Goal: Obtain resource: Obtain resource

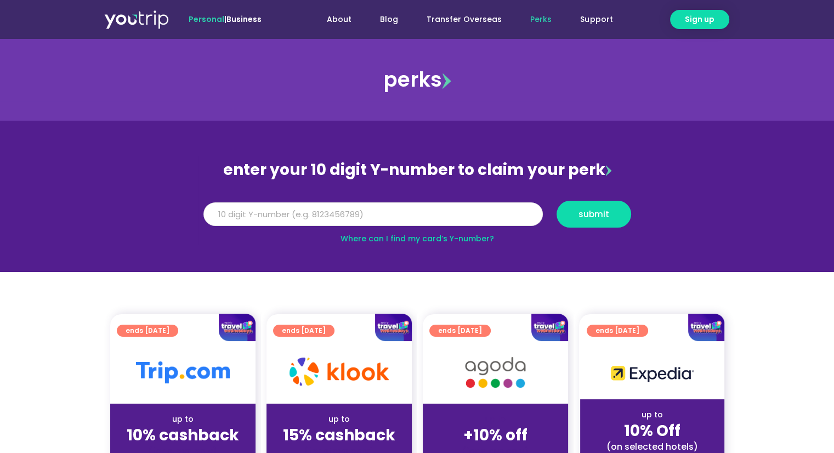
click at [469, 216] on input "Y Number" at bounding box center [372, 214] width 339 height 24
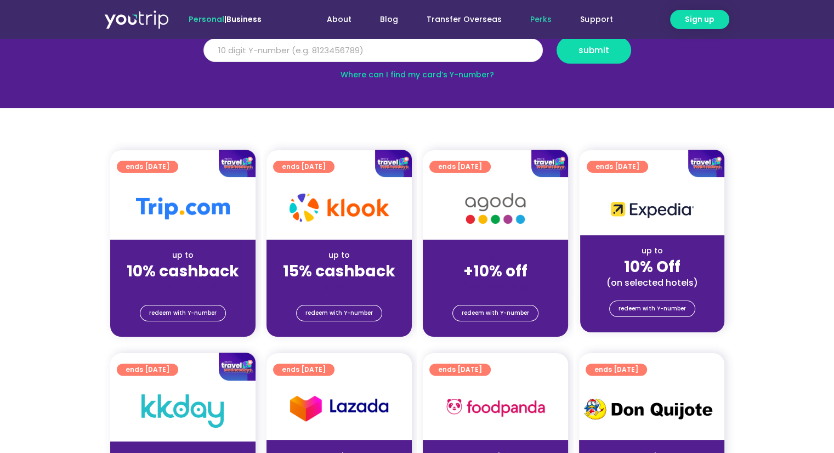
scroll to position [55, 0]
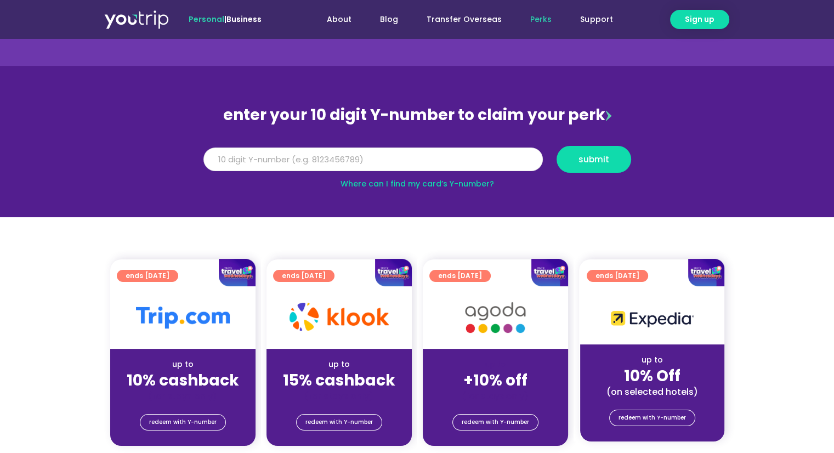
click at [250, 161] on input "Y Number" at bounding box center [372, 160] width 339 height 24
type input "8101780977"
click at [597, 160] on span "submit" at bounding box center [594, 159] width 31 height 8
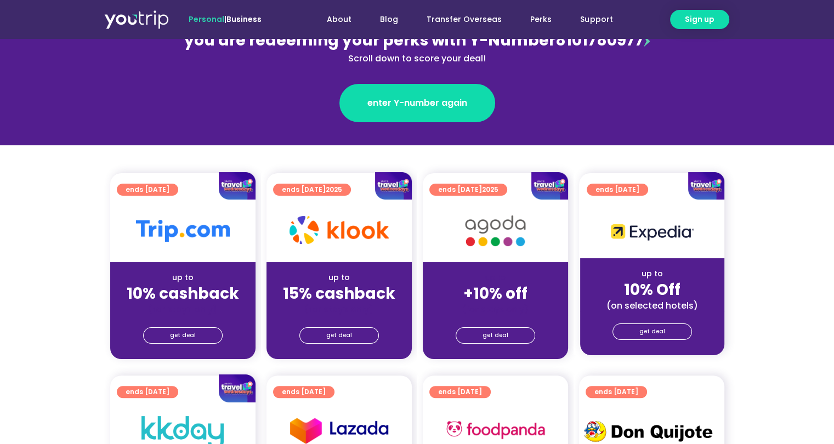
scroll to position [165, 0]
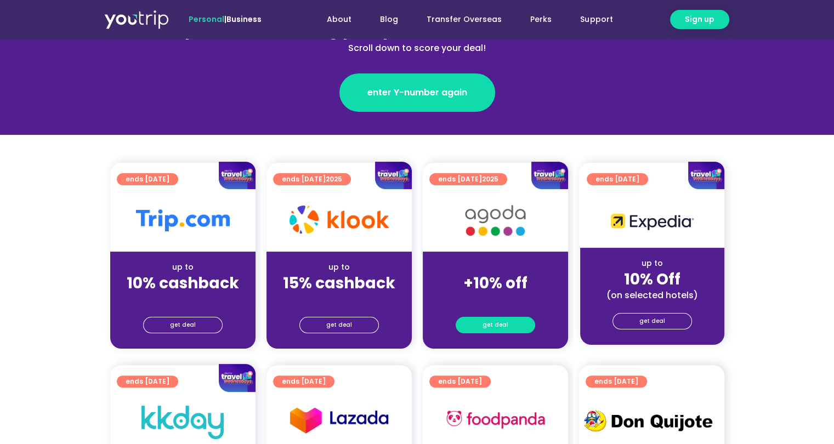
click at [510, 327] on link "get deal" at bounding box center [496, 325] width 80 height 16
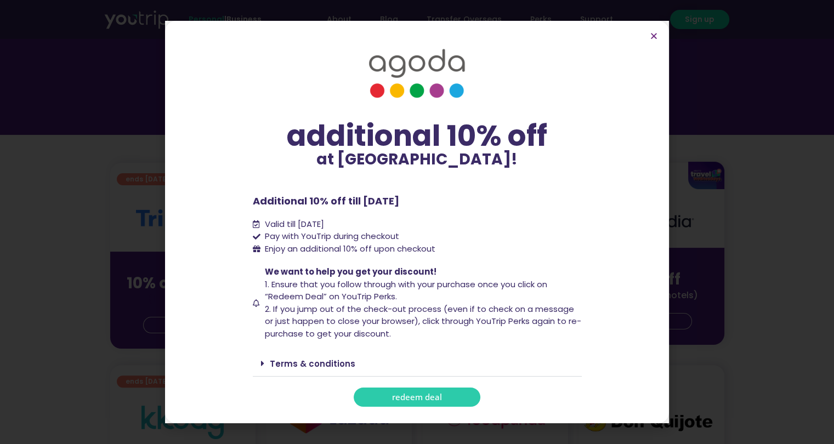
click at [451, 393] on link "redeem deal" at bounding box center [417, 397] width 127 height 19
